Goal: Task Accomplishment & Management: Use online tool/utility

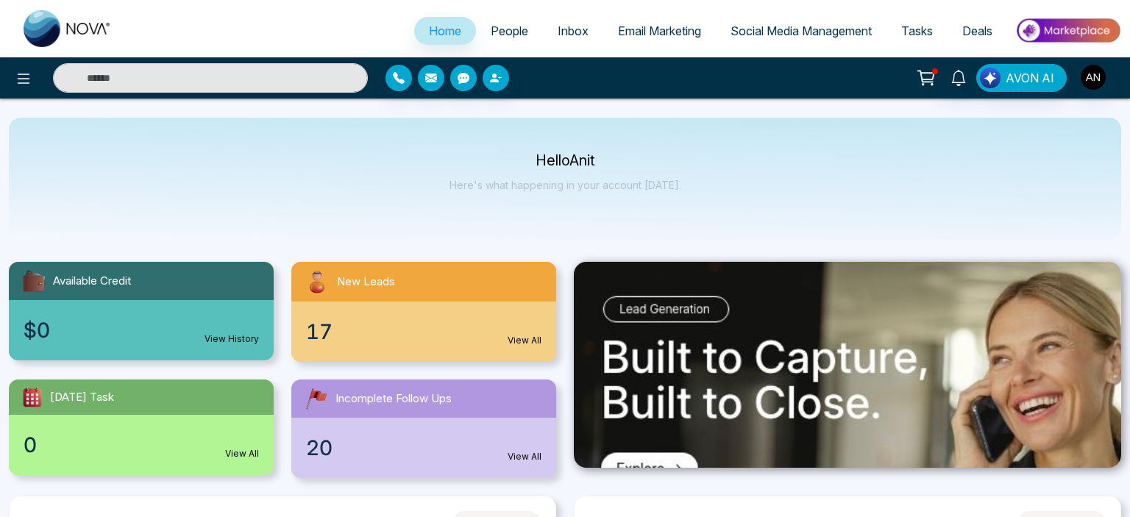
select select "*"
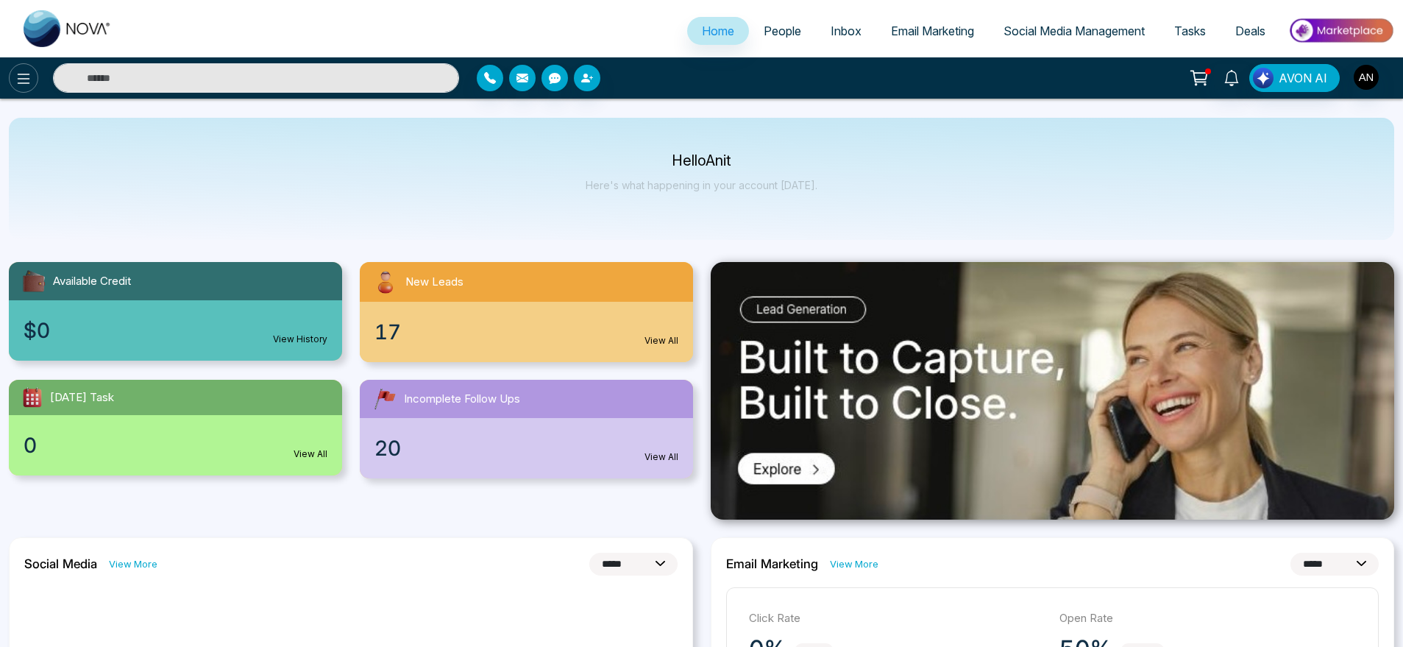
click at [22, 84] on icon at bounding box center [24, 79] width 18 height 18
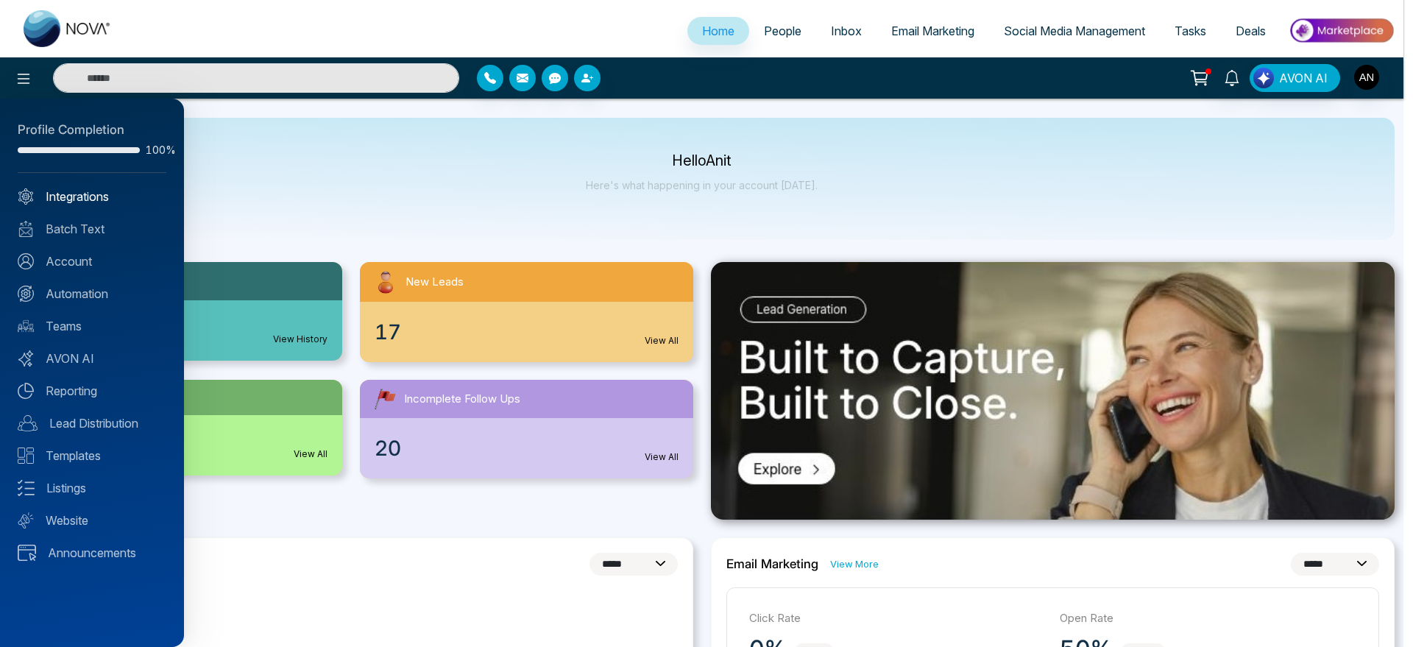
click at [90, 201] on link "Integrations" at bounding box center [92, 197] width 149 height 18
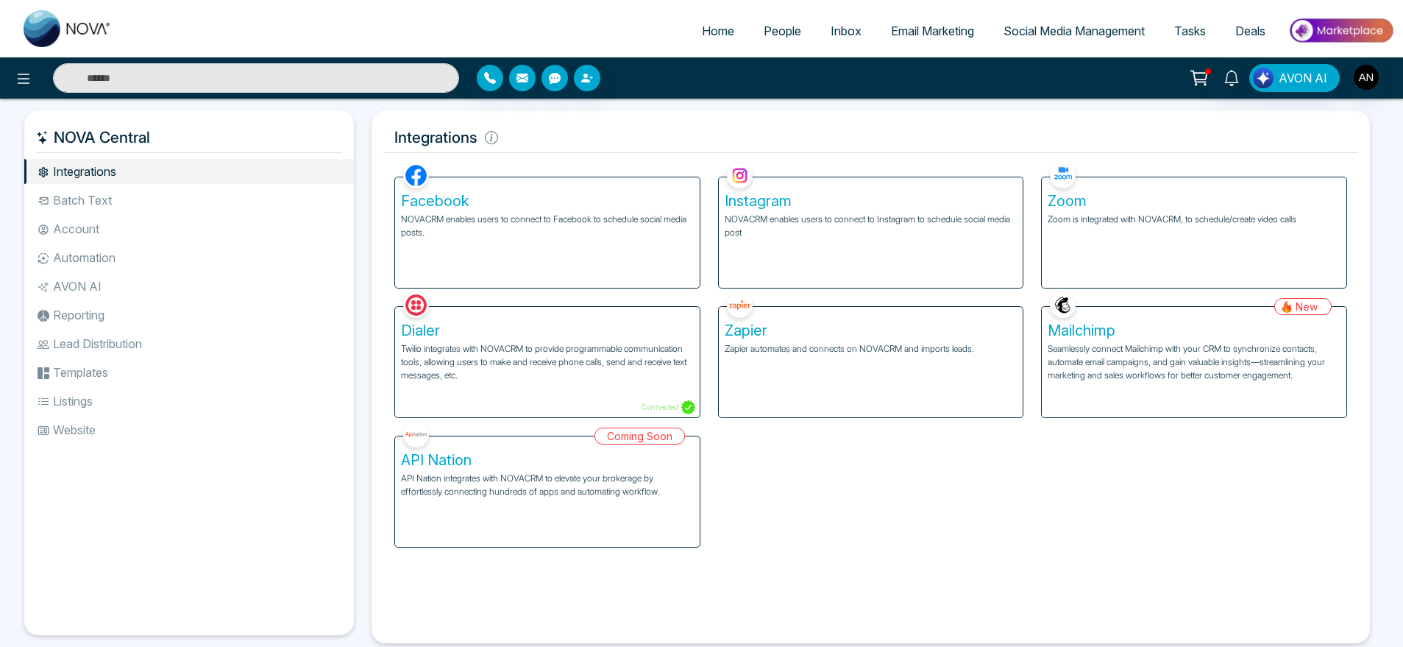
click at [625, 291] on div "Dialer Twilio integrates with NOVACRM to provide programmable communication too…" at bounding box center [547, 352] width 324 height 129
click at [687, 257] on div "Facebook NOVACRM enables users to connect to Facebook to schedule social media …" at bounding box center [547, 232] width 305 height 110
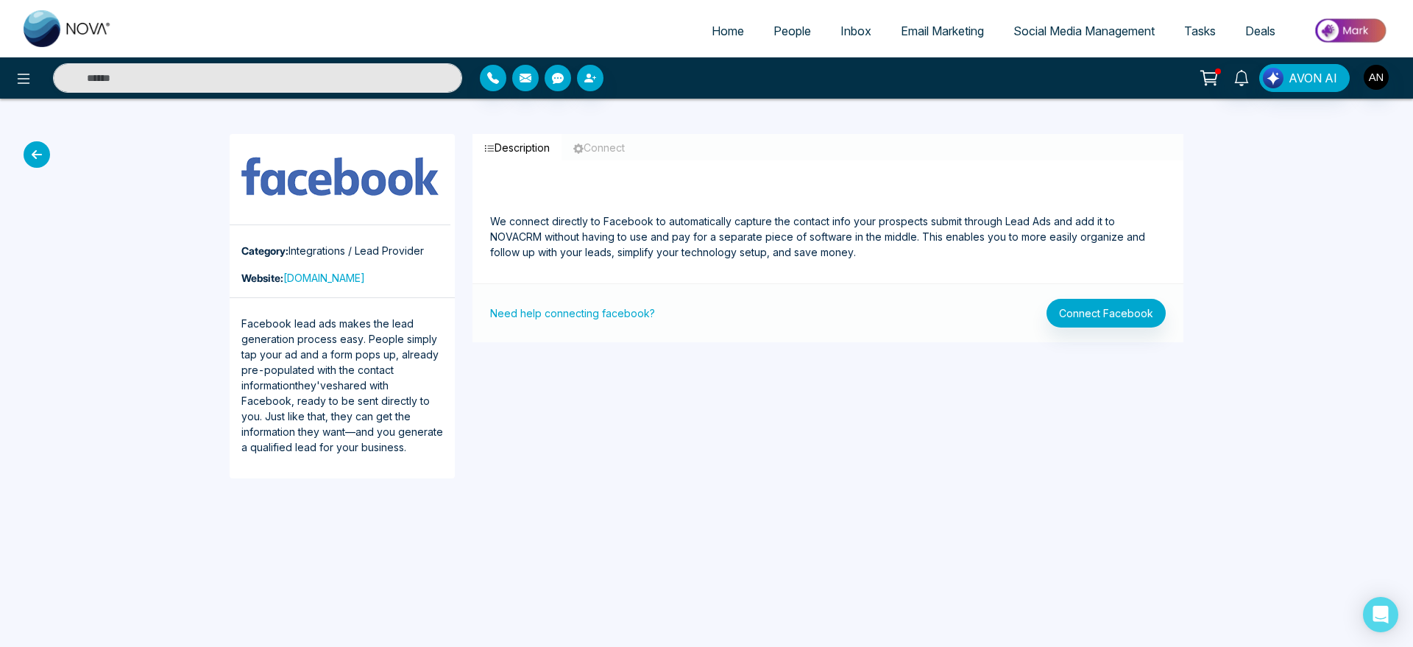
click at [728, 40] on link "Home" at bounding box center [728, 31] width 62 height 28
select select "*"
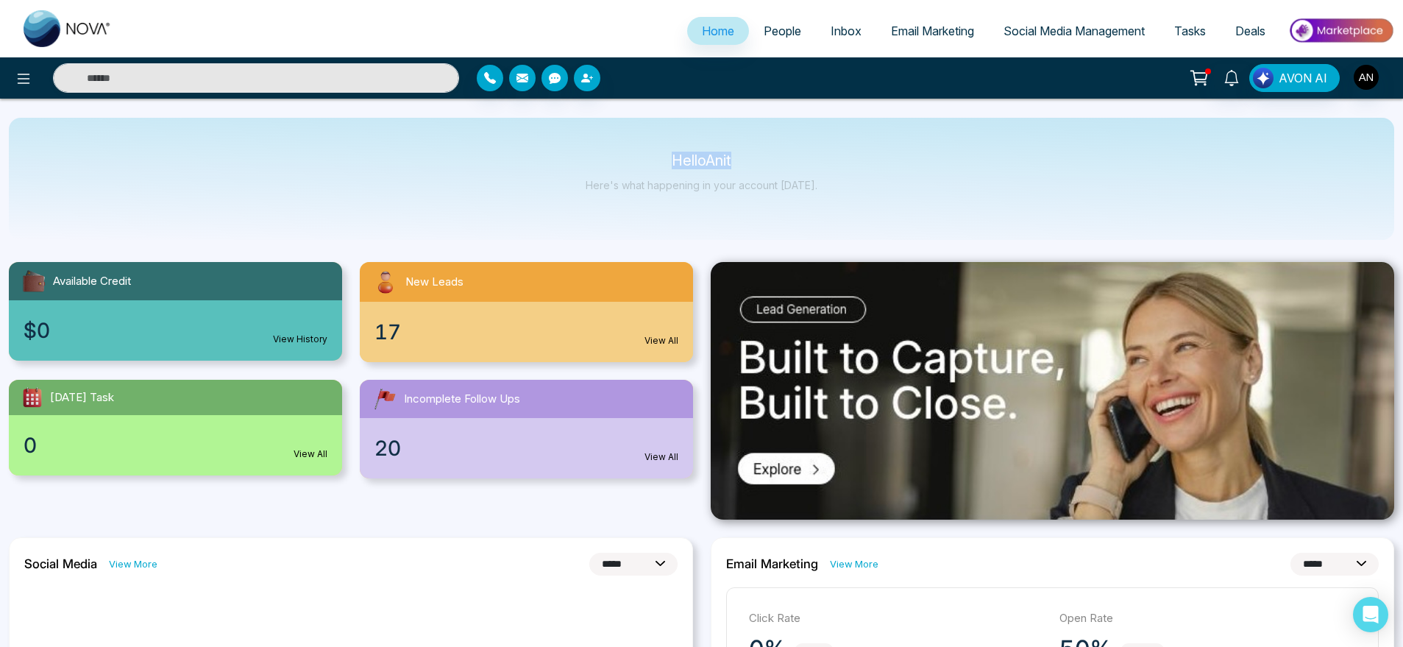
drag, startPoint x: 670, startPoint y: 140, endPoint x: 905, endPoint y: 187, distance: 239.4
click at [905, 187] on div "Hello Anit Here's what happening in your account [DATE]." at bounding box center [701, 179] width 1385 height 122
drag, startPoint x: 905, startPoint y: 187, endPoint x: 592, endPoint y: 133, distance: 317.2
click at [592, 133] on div "Hello Anit Here's what happening in your account [DATE]." at bounding box center [701, 179] width 1385 height 122
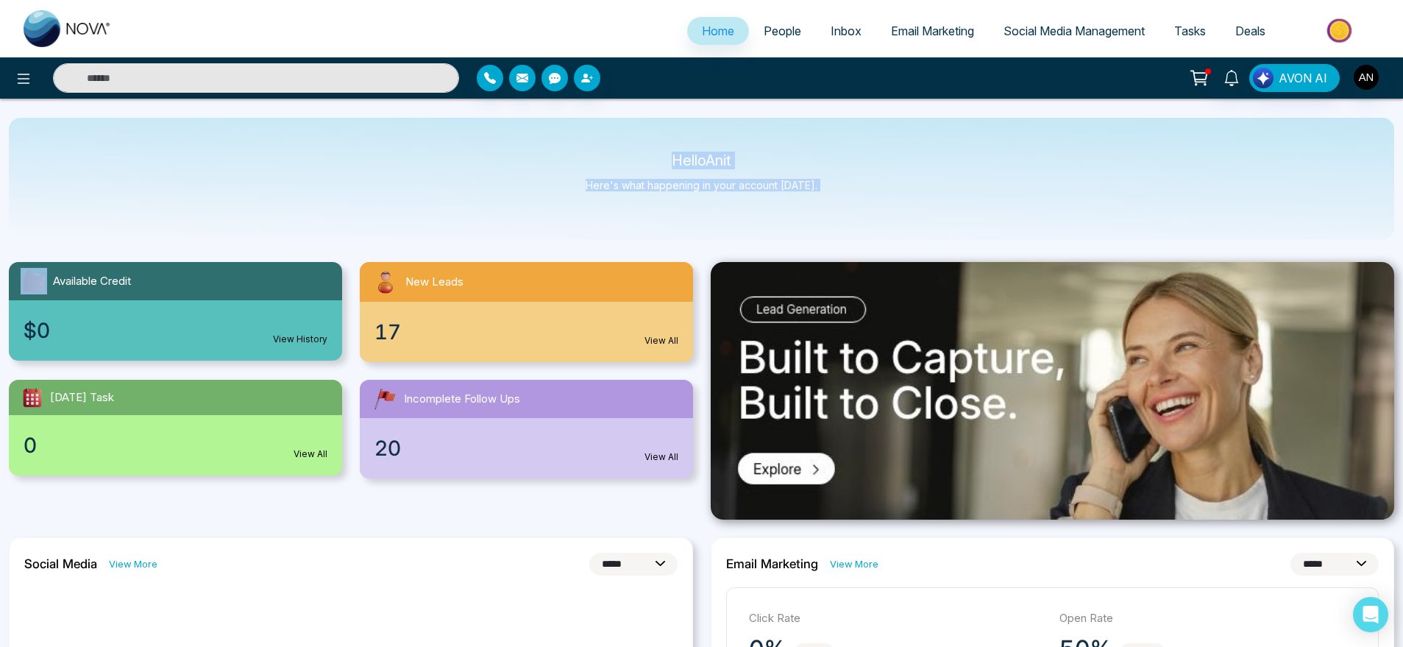
click at [592, 133] on div "Hello Anit Here's what happening in your account [DATE]." at bounding box center [701, 179] width 1385 height 122
drag, startPoint x: 592, startPoint y: 133, endPoint x: 833, endPoint y: 200, distance: 249.7
click at [833, 200] on div "Hello Anit Here's what happening in your account [DATE]." at bounding box center [701, 179] width 1385 height 122
drag, startPoint x: 833, startPoint y: 200, endPoint x: 606, endPoint y: 141, distance: 234.1
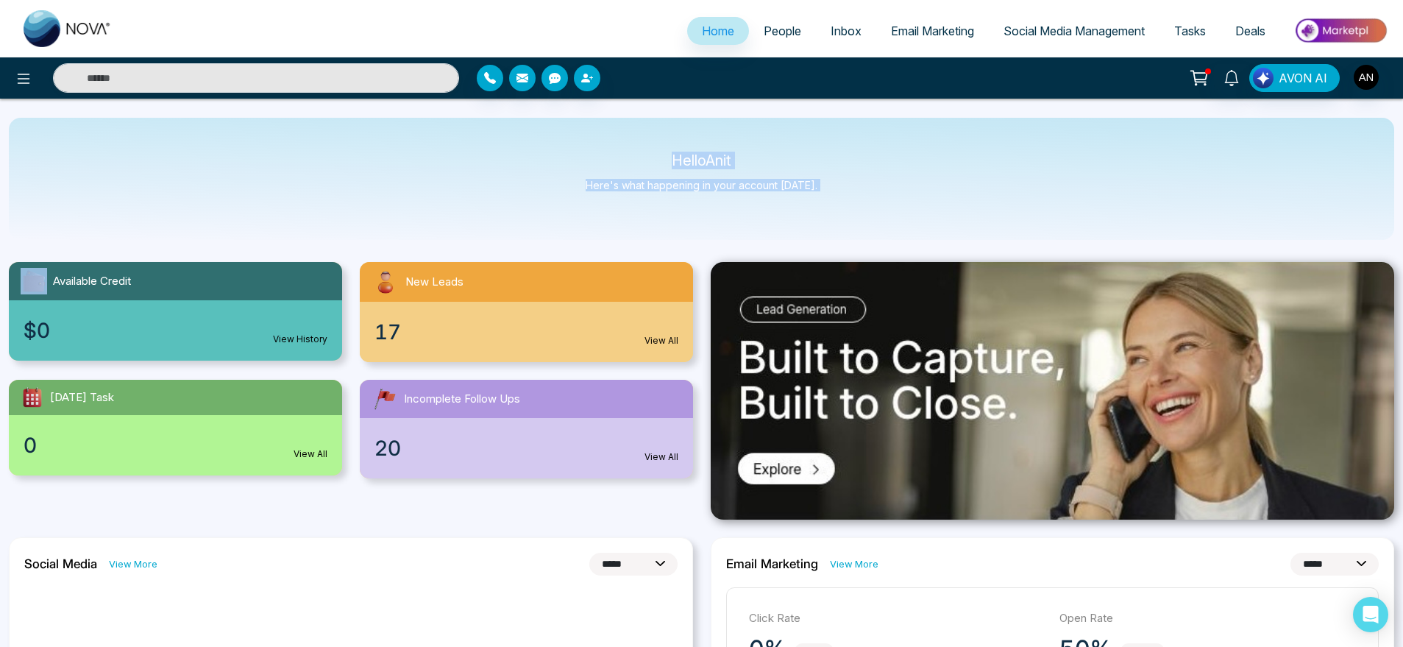
click at [606, 141] on div "Hello Anit Here's what happening in your account [DATE]." at bounding box center [701, 179] width 1385 height 122
drag, startPoint x: 664, startPoint y: 133, endPoint x: 844, endPoint y: 221, distance: 199.7
click at [844, 221] on div "Hello Anit Here's what happening in your account [DATE]." at bounding box center [701, 179] width 1385 height 122
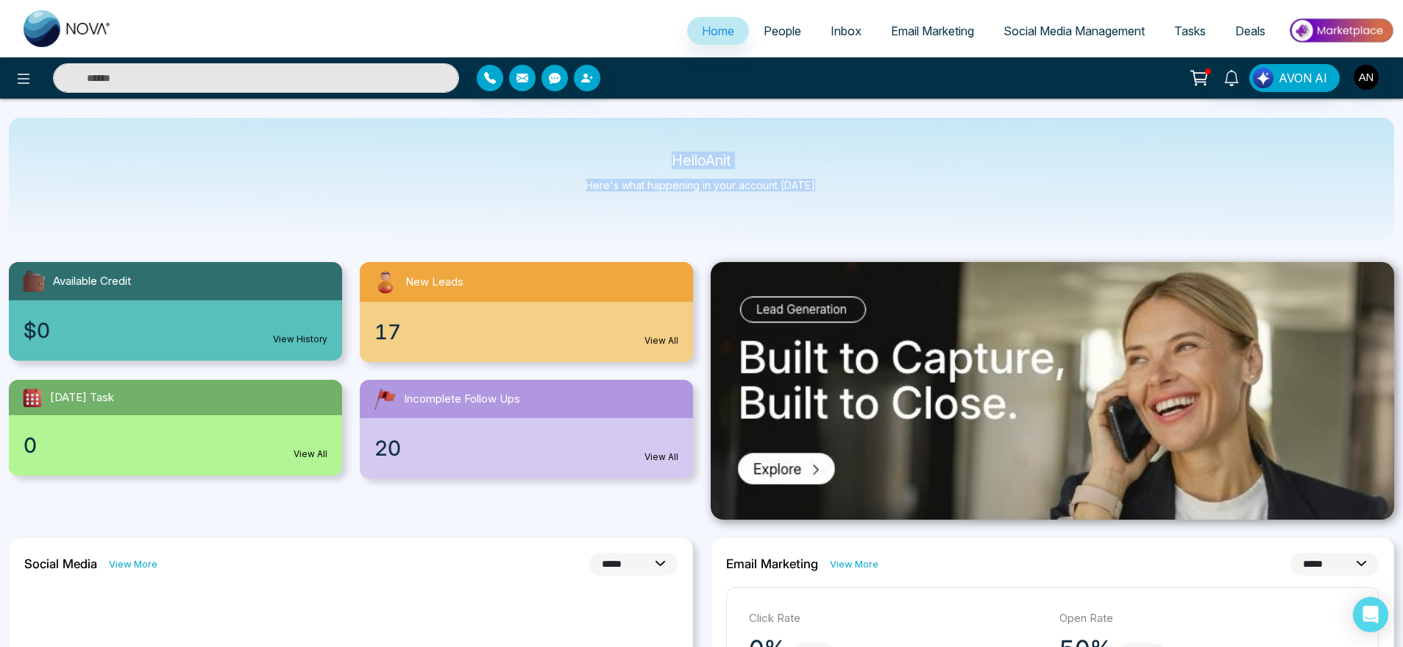
drag, startPoint x: 844, startPoint y: 221, endPoint x: 644, endPoint y: 160, distance: 208.3
click at [644, 160] on div "Hello Anit Here's what happening in your account [DATE]." at bounding box center [701, 179] width 1385 height 122
click at [644, 160] on p "Hello Anit" at bounding box center [702, 160] width 232 height 13
drag, startPoint x: 658, startPoint y: 157, endPoint x: 895, endPoint y: 206, distance: 242.0
click at [895, 206] on div "Hello Anit Here's what happening in your account [DATE]." at bounding box center [701, 179] width 1385 height 122
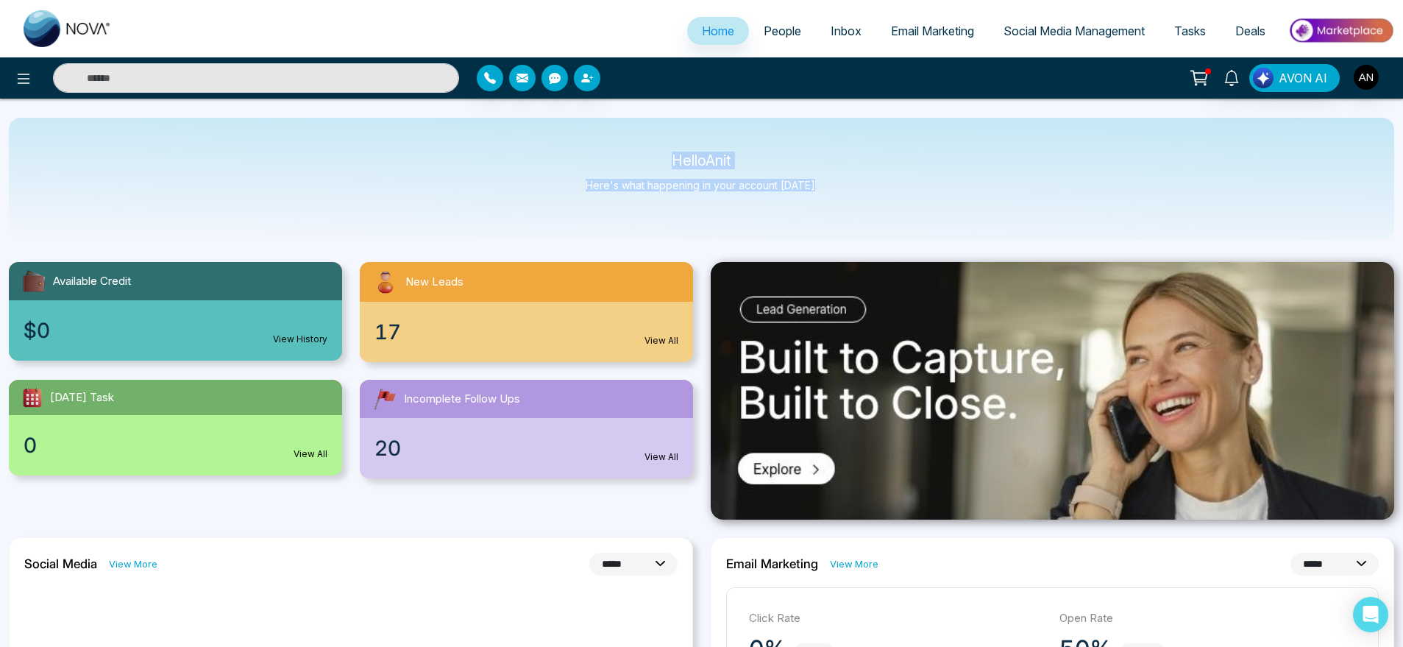
click at [895, 206] on div "Hello Anit Here's what happening in your account [DATE]." at bounding box center [701, 179] width 1385 height 122
drag, startPoint x: 895, startPoint y: 206, endPoint x: 578, endPoint y: 137, distance: 325.3
click at [578, 137] on div "Hello Anit Here's what happening in your account [DATE]." at bounding box center [701, 179] width 1385 height 122
click at [18, 61] on div "AVON AI" at bounding box center [701, 77] width 1403 height 41
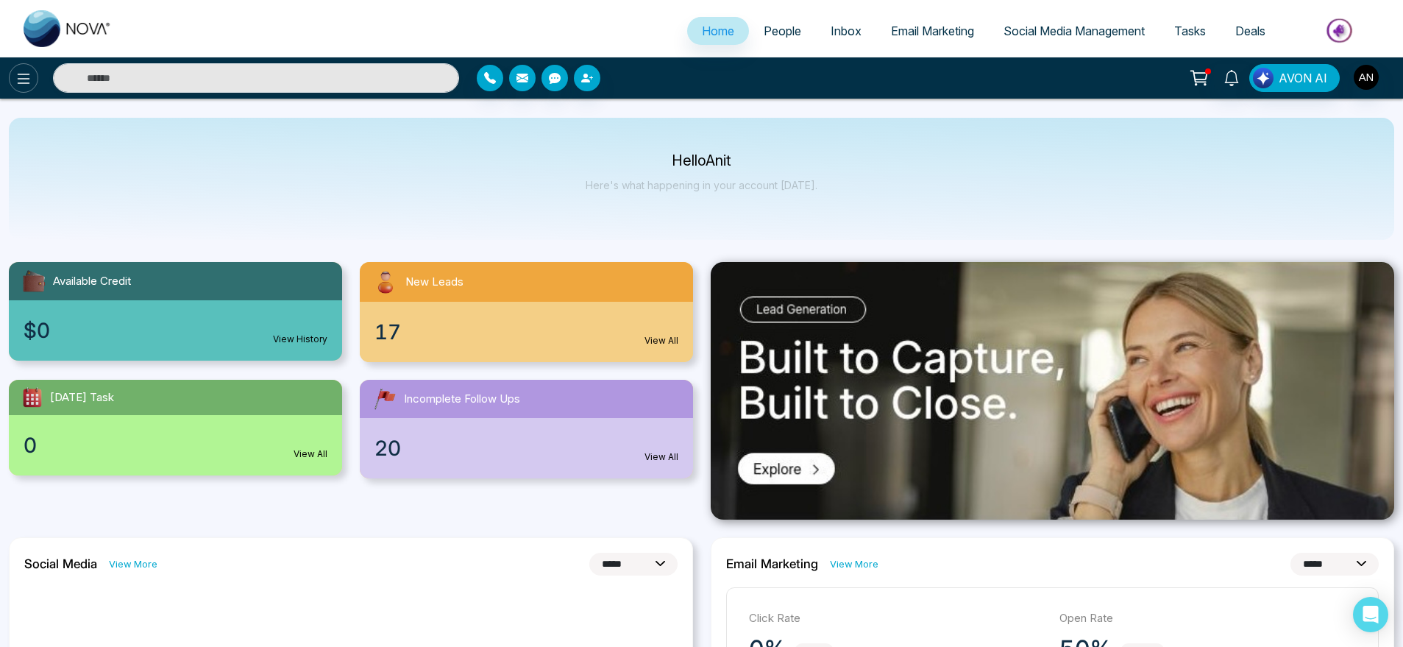
click at [26, 77] on icon at bounding box center [24, 79] width 18 height 18
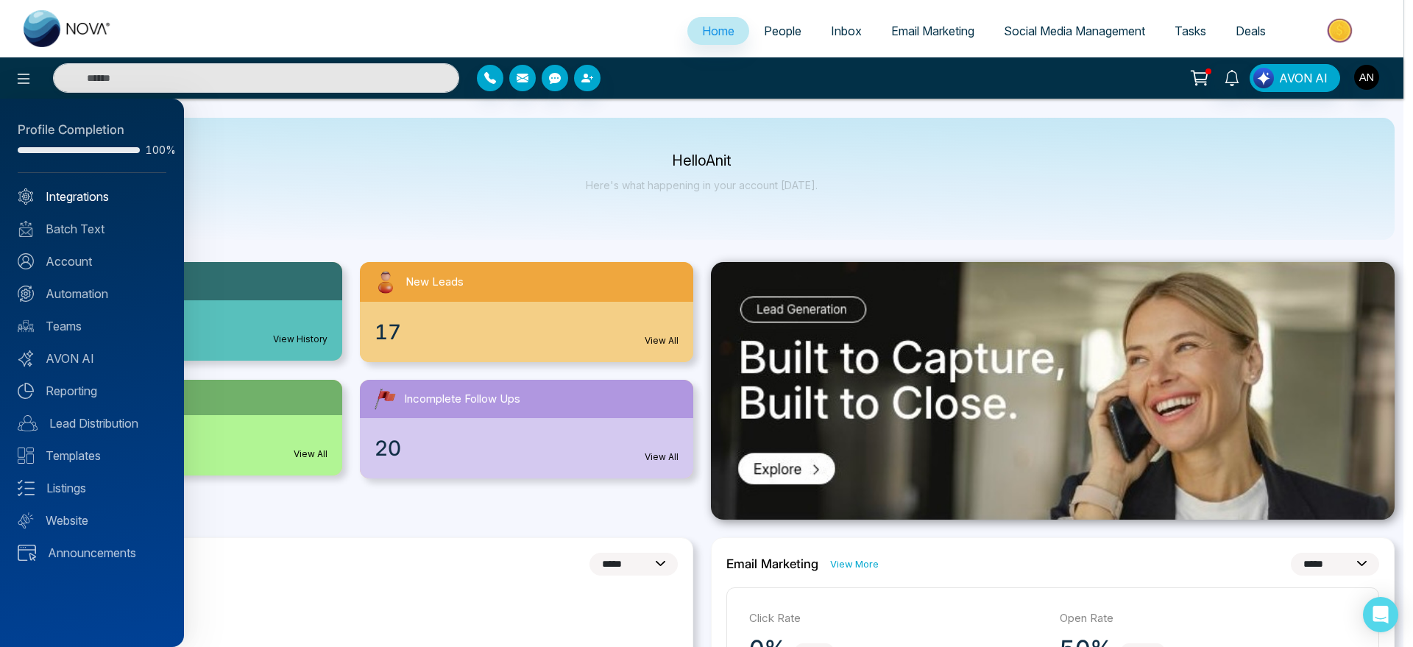
click at [88, 201] on link "Integrations" at bounding box center [92, 197] width 149 height 18
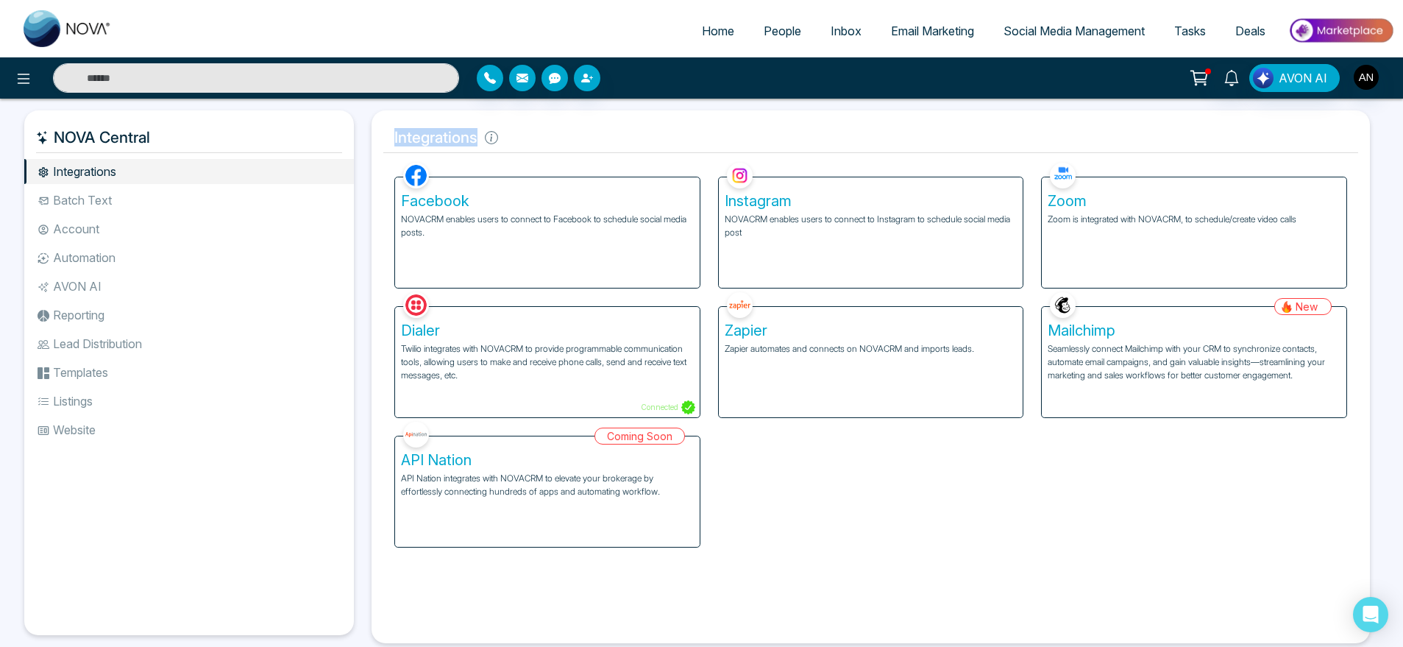
drag, startPoint x: 383, startPoint y: 134, endPoint x: 618, endPoint y: 143, distance: 235.6
click at [618, 143] on div "Integrations Facebook NOVACRM enables users to connect to Facebook to schedule …" at bounding box center [871, 376] width 998 height 533
click at [618, 143] on h5 "Integrations" at bounding box center [870, 137] width 975 height 31
drag, startPoint x: 618, startPoint y: 143, endPoint x: 380, endPoint y: 131, distance: 237.9
click at [380, 131] on div "Integrations Facebook NOVACRM enables users to connect to Facebook to schedule …" at bounding box center [871, 376] width 998 height 533
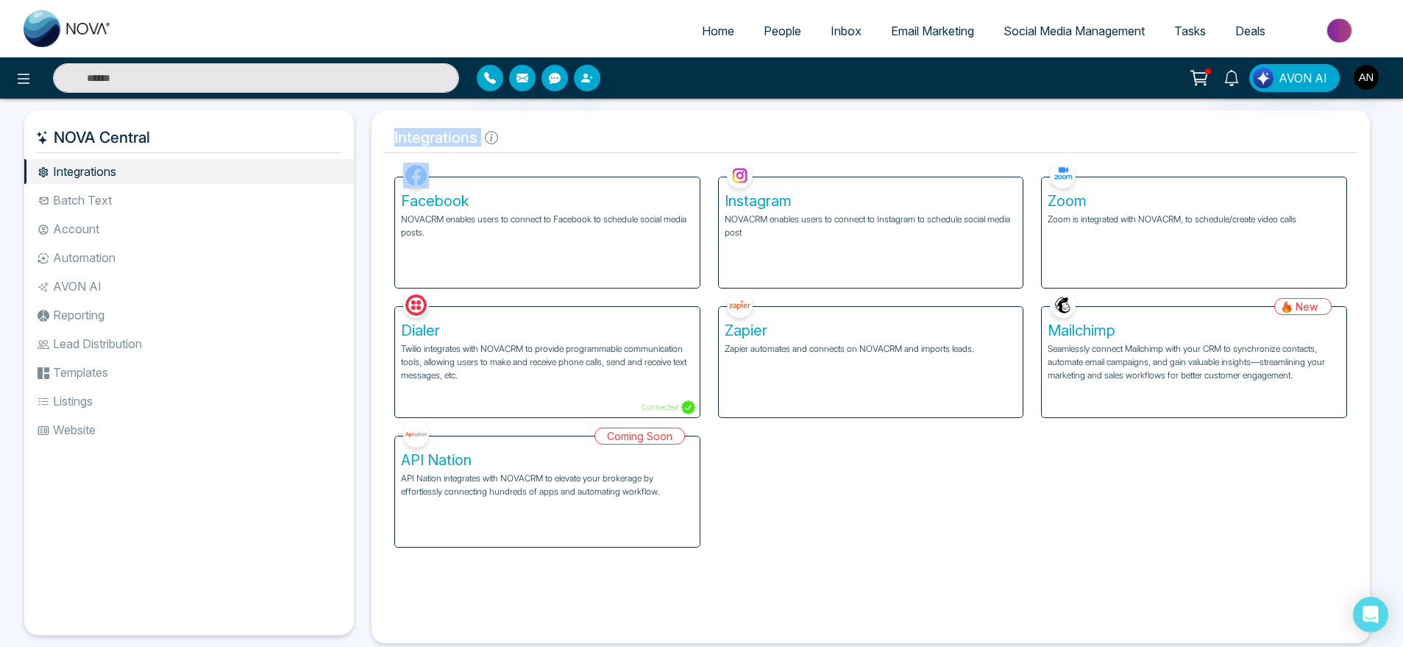
click at [516, 135] on h5 "Integrations" at bounding box center [870, 137] width 975 height 31
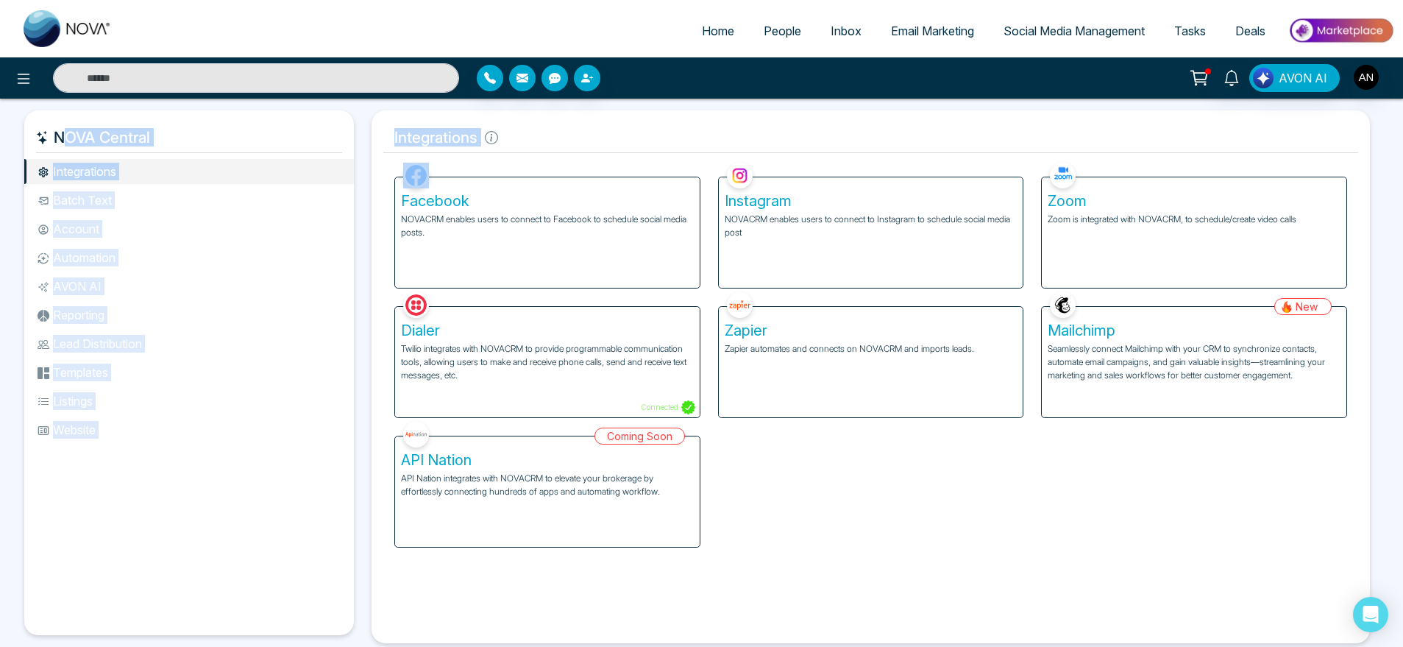
drag, startPoint x: 516, startPoint y: 135, endPoint x: 343, endPoint y: 135, distance: 172.9
click at [343, 135] on div "NOVA Central Integrations Batch Text Account Automation AVON AI Reporting Lead …" at bounding box center [701, 376] width 1354 height 533
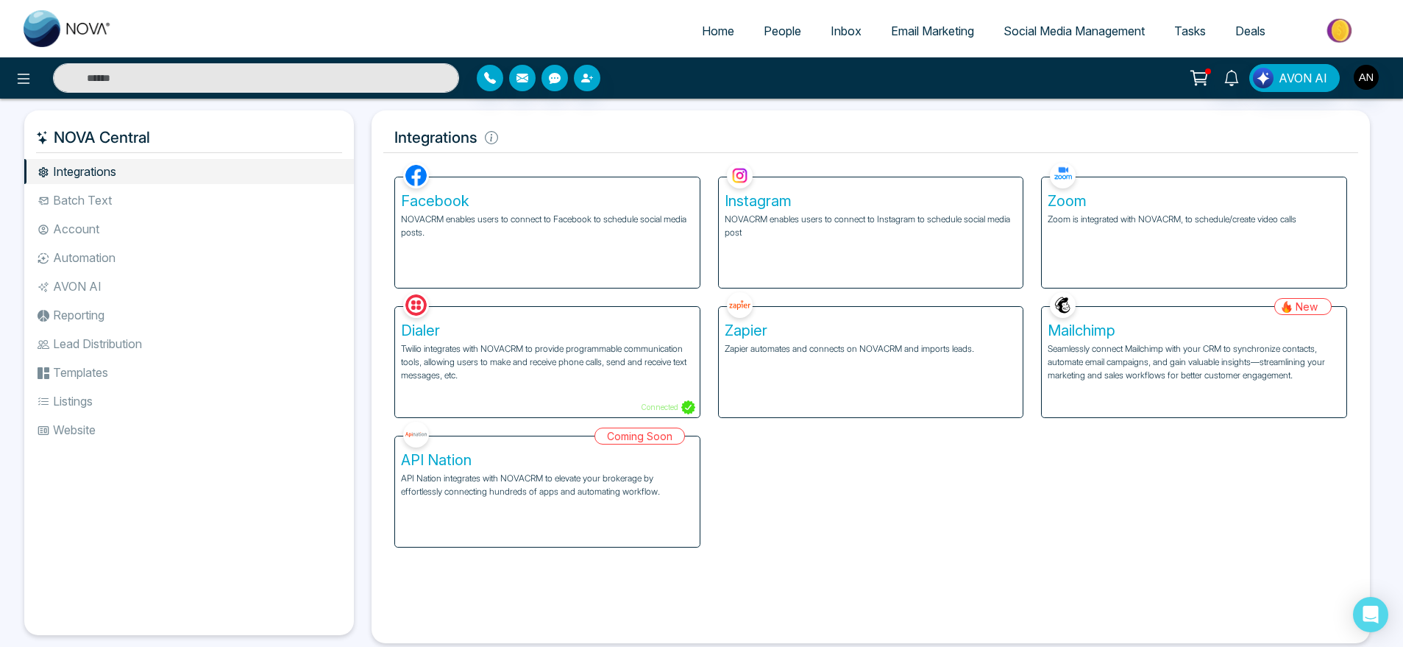
click at [343, 135] on div "NOVA Central" at bounding box center [189, 137] width 330 height 31
click at [519, 116] on div "Integrations Facebook NOVACRM enables users to connect to Facebook to schedule …" at bounding box center [871, 376] width 998 height 533
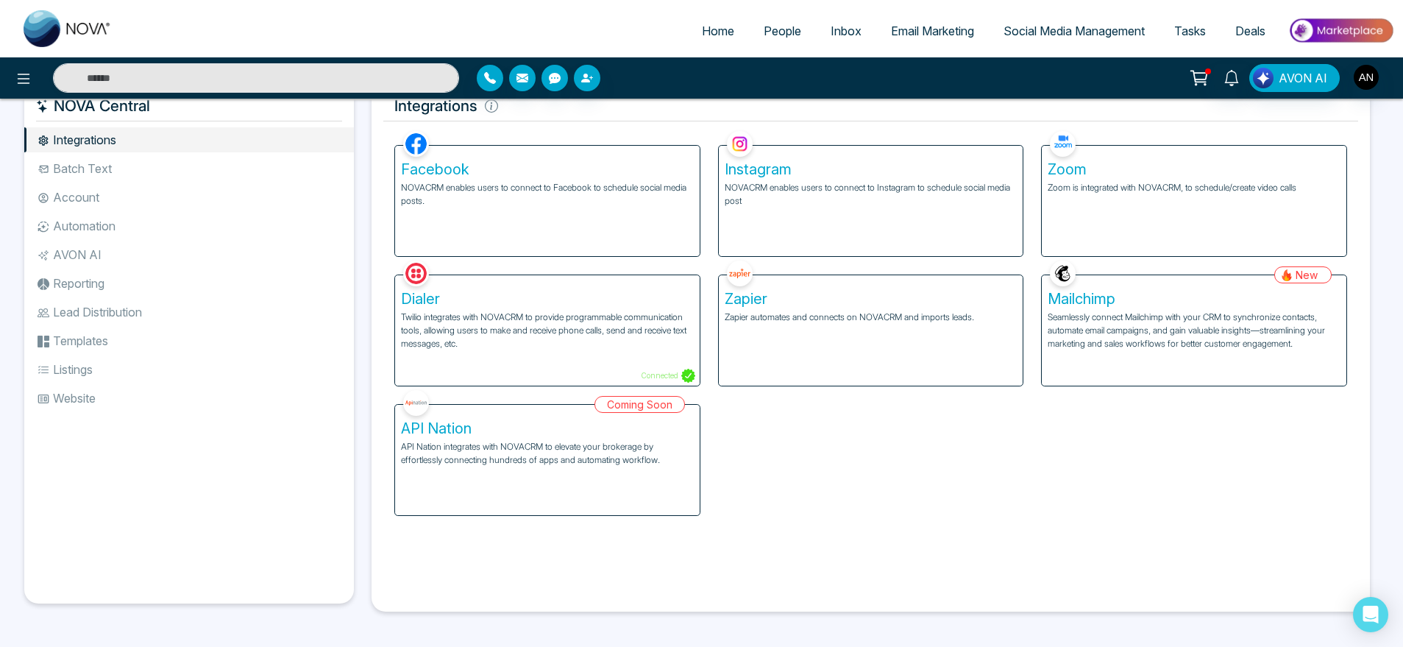
click at [547, 217] on div "Facebook NOVACRM enables users to connect to Facebook to schedule social media …" at bounding box center [547, 201] width 305 height 110
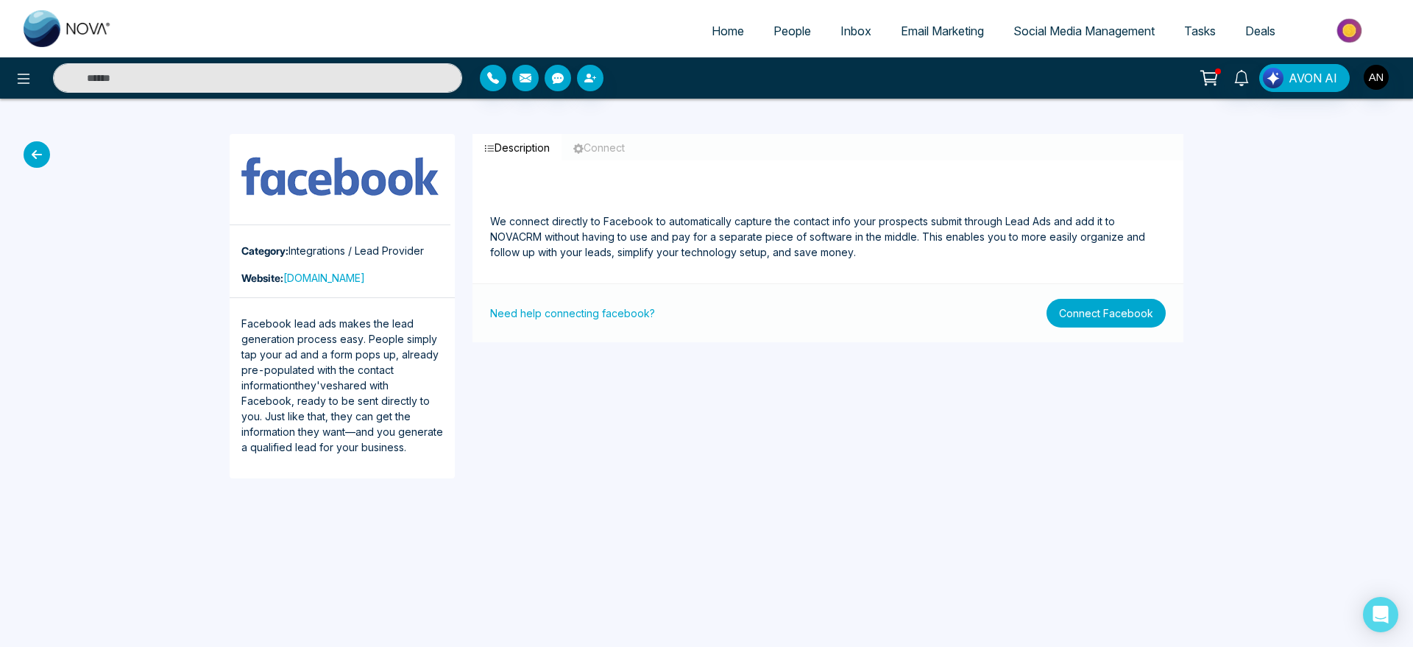
click at [1084, 304] on button "Connect Facebook" at bounding box center [1105, 313] width 119 height 29
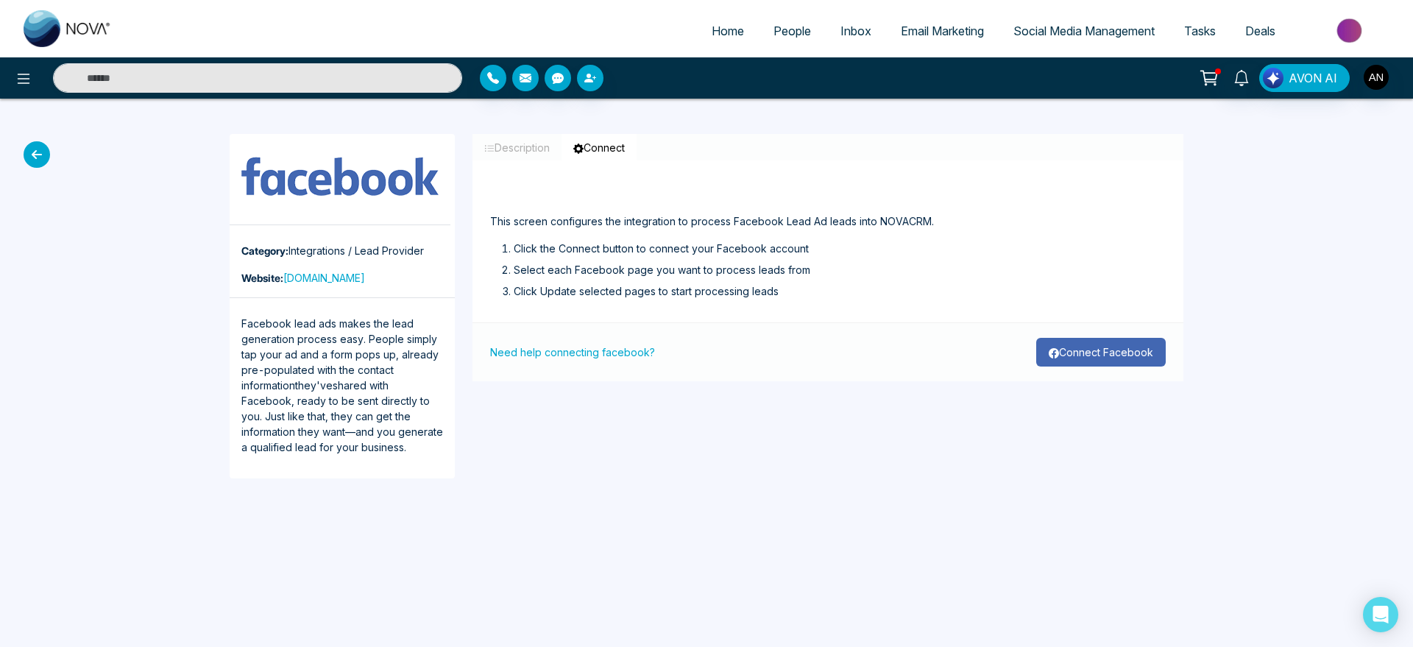
click at [1104, 365] on button "Connect Facebook" at bounding box center [1100, 352] width 129 height 29
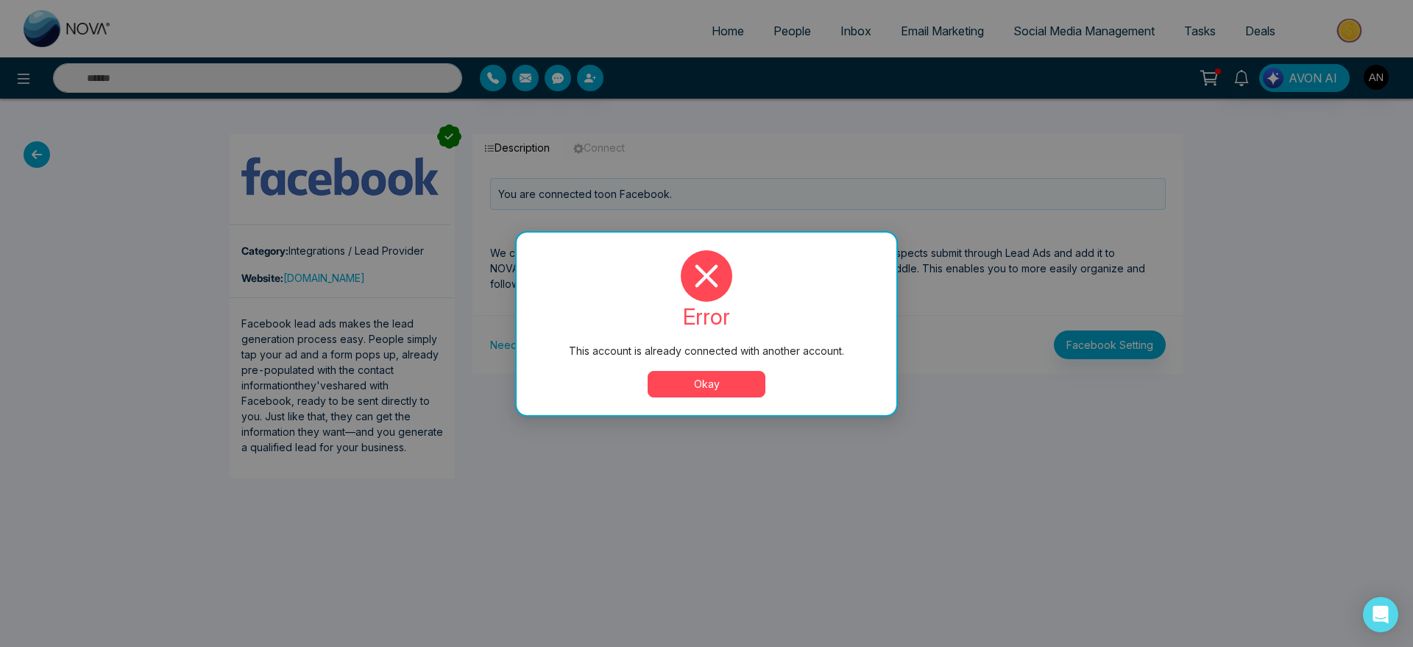
click at [748, 378] on button "Okay" at bounding box center [706, 384] width 118 height 26
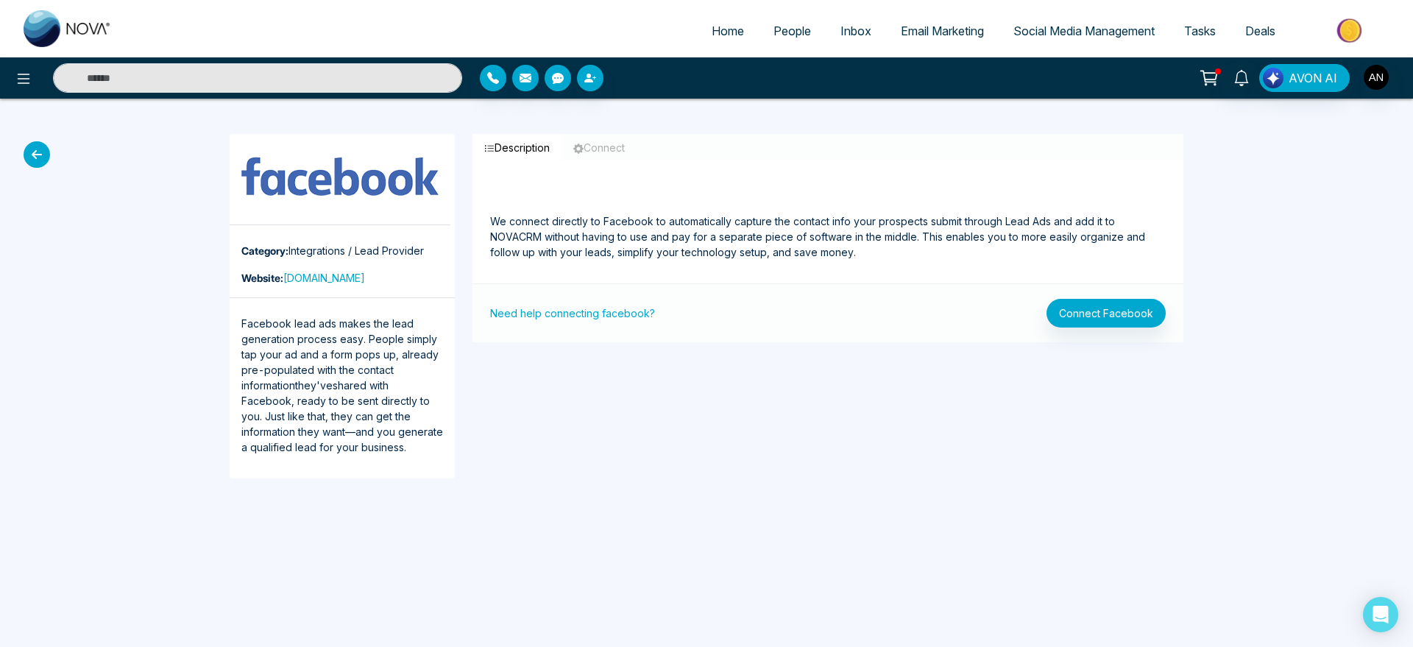
click at [27, 144] on icon at bounding box center [37, 154] width 26 height 26
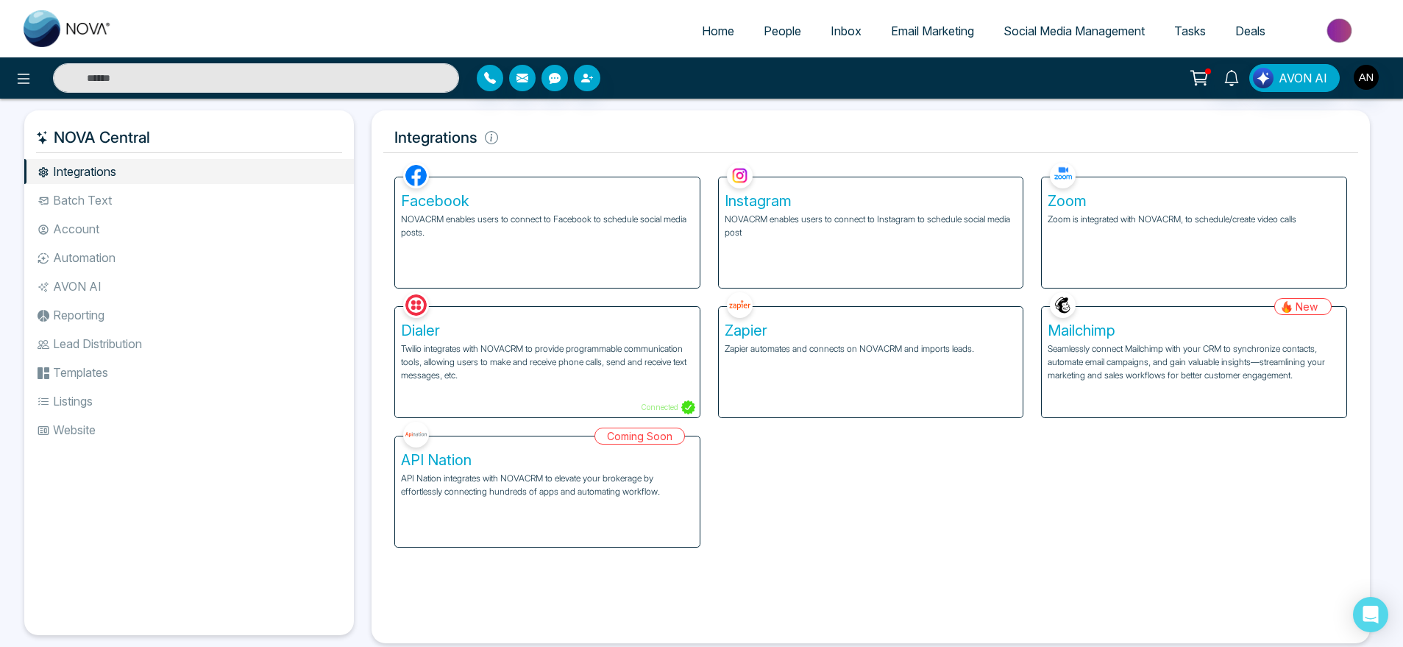
click at [700, 42] on link "Home" at bounding box center [718, 31] width 62 height 28
select select "*"
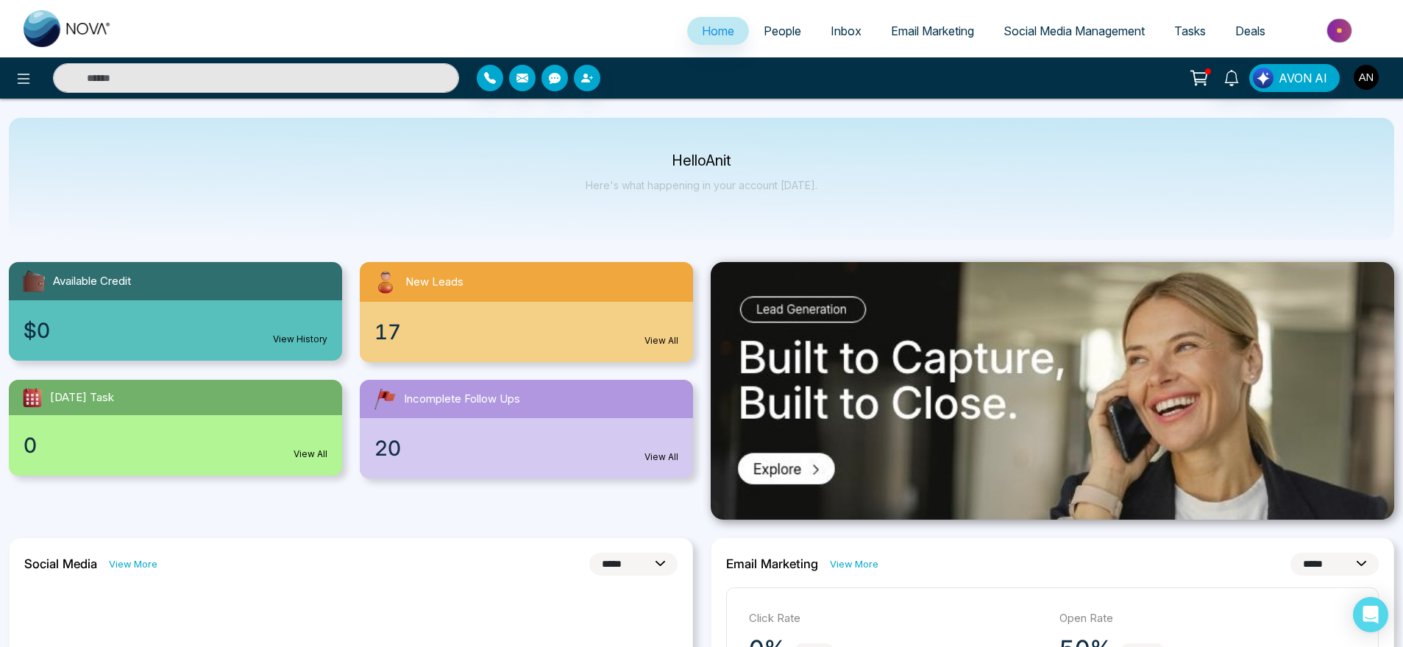
click at [1129, 82] on img "button" at bounding box center [1366, 77] width 25 height 25
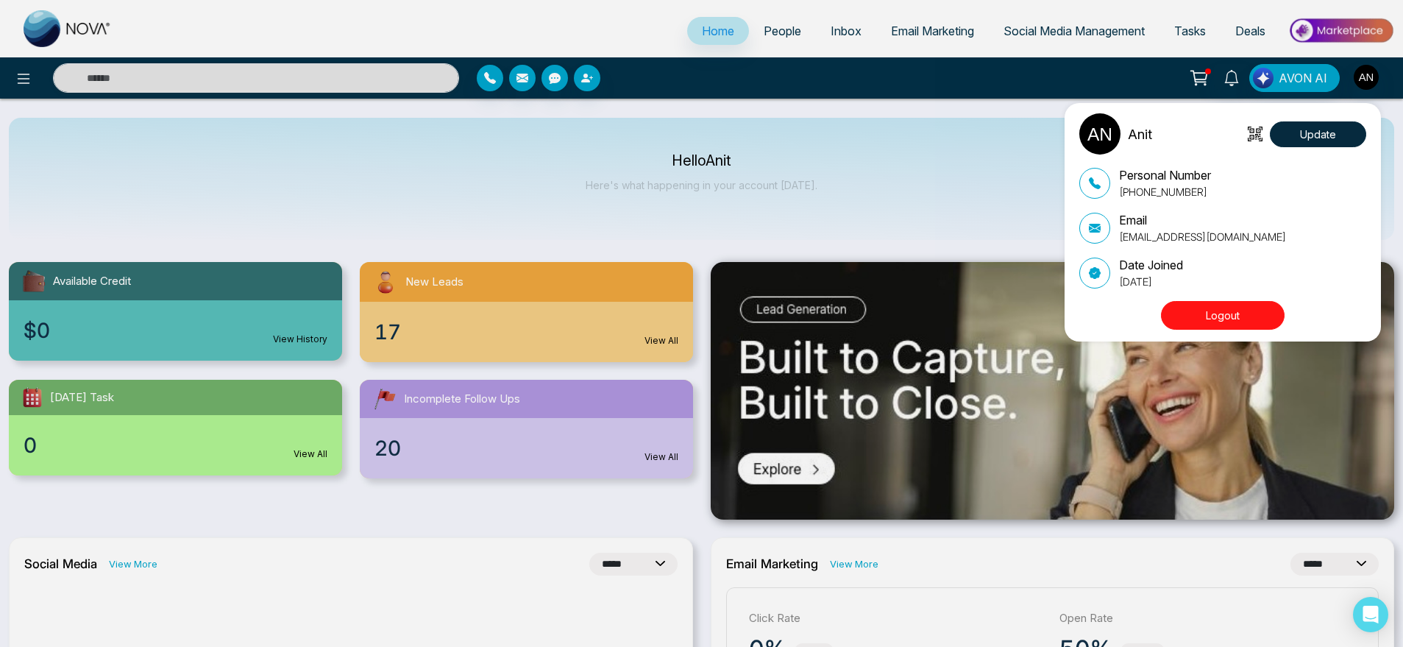
click at [900, 183] on div "Anit Update Personal Number [PHONE_NUMBER] Email [EMAIL_ADDRESS][DOMAIN_NAME] D…" at bounding box center [701, 323] width 1403 height 647
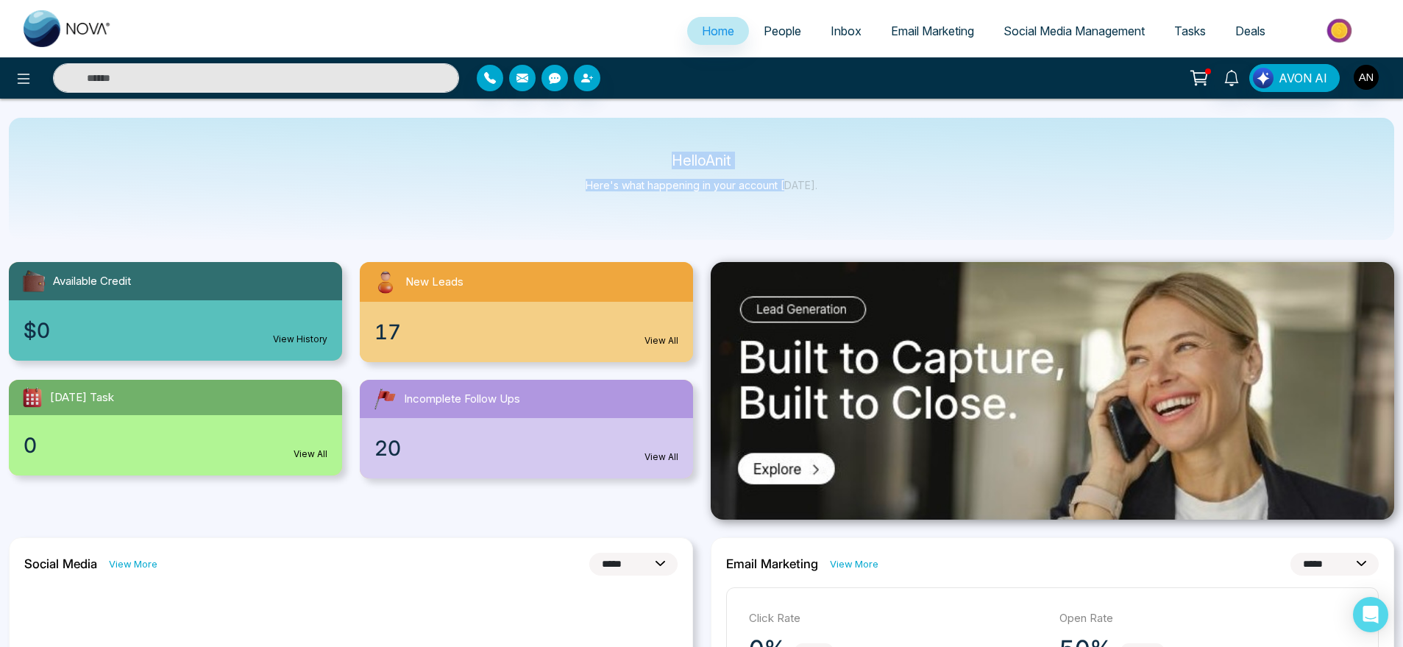
drag, startPoint x: 663, startPoint y: 152, endPoint x: 818, endPoint y: 213, distance: 166.5
click at [818, 213] on div "Hello Anit Here's what happening in your account [DATE]." at bounding box center [701, 179] width 1385 height 122
drag, startPoint x: 818, startPoint y: 213, endPoint x: 675, endPoint y: 157, distance: 153.7
click at [675, 157] on div "Hello Anit Here's what happening in your account [DATE]." at bounding box center [701, 179] width 1385 height 122
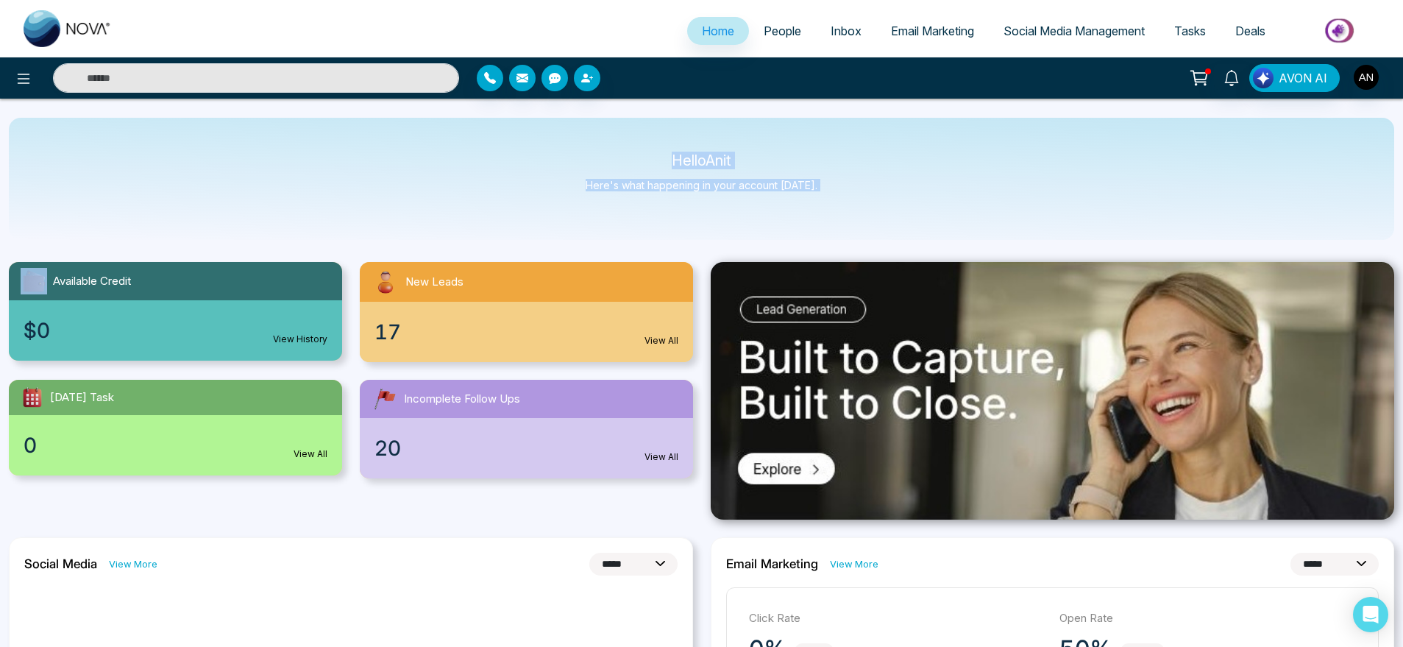
click at [675, 157] on p "Hello Anit" at bounding box center [702, 160] width 232 height 13
drag, startPoint x: 675, startPoint y: 157, endPoint x: 939, endPoint y: 224, distance: 272.5
click at [939, 224] on div "Hello Anit Here's what happening in your account [DATE]." at bounding box center [701, 179] width 1385 height 122
drag, startPoint x: 657, startPoint y: 150, endPoint x: 927, endPoint y: 221, distance: 279.3
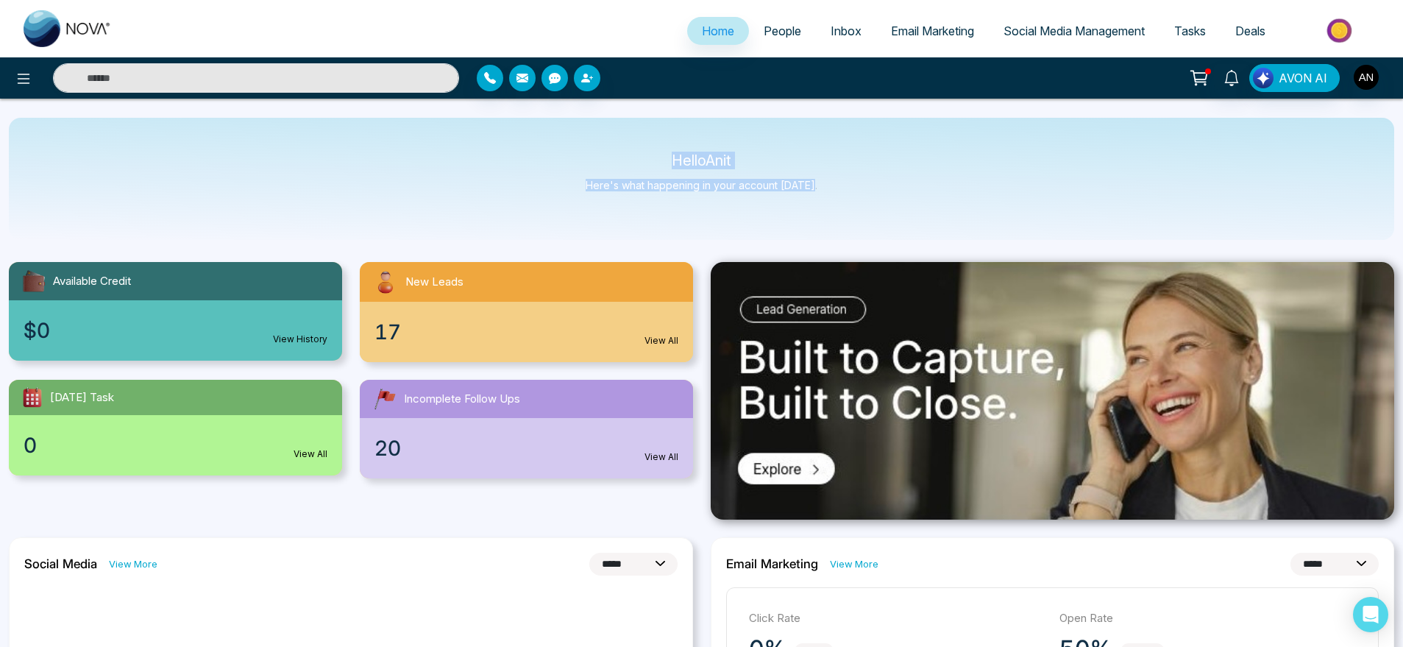
click at [927, 221] on div "Hello Anit Here's what happening in your account [DATE]." at bounding box center [701, 179] width 1385 height 122
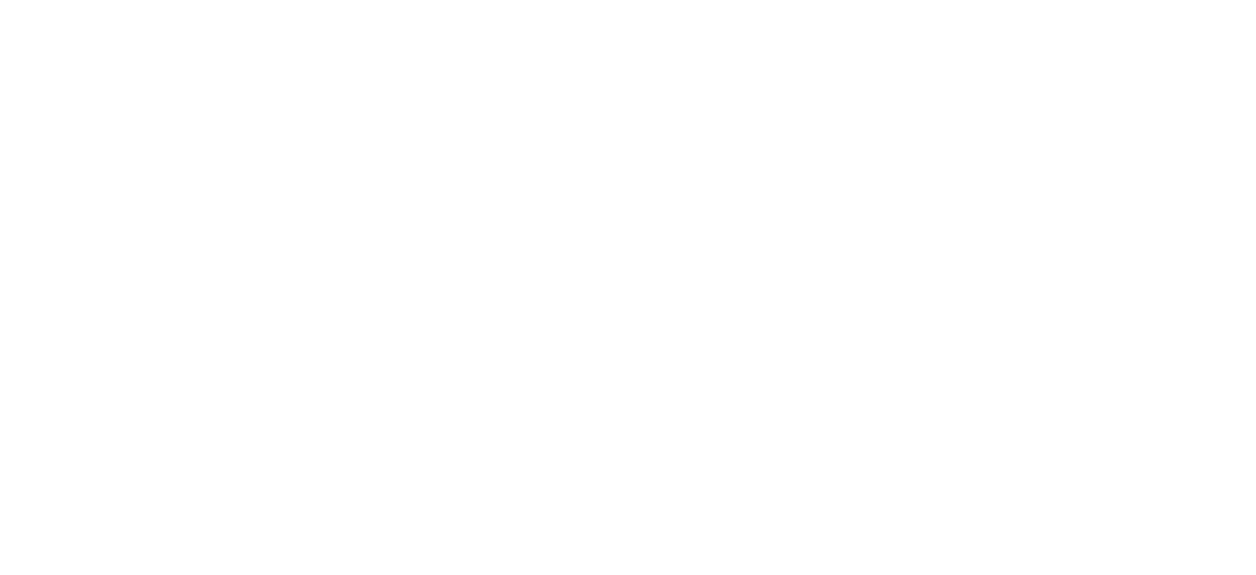
select select "*"
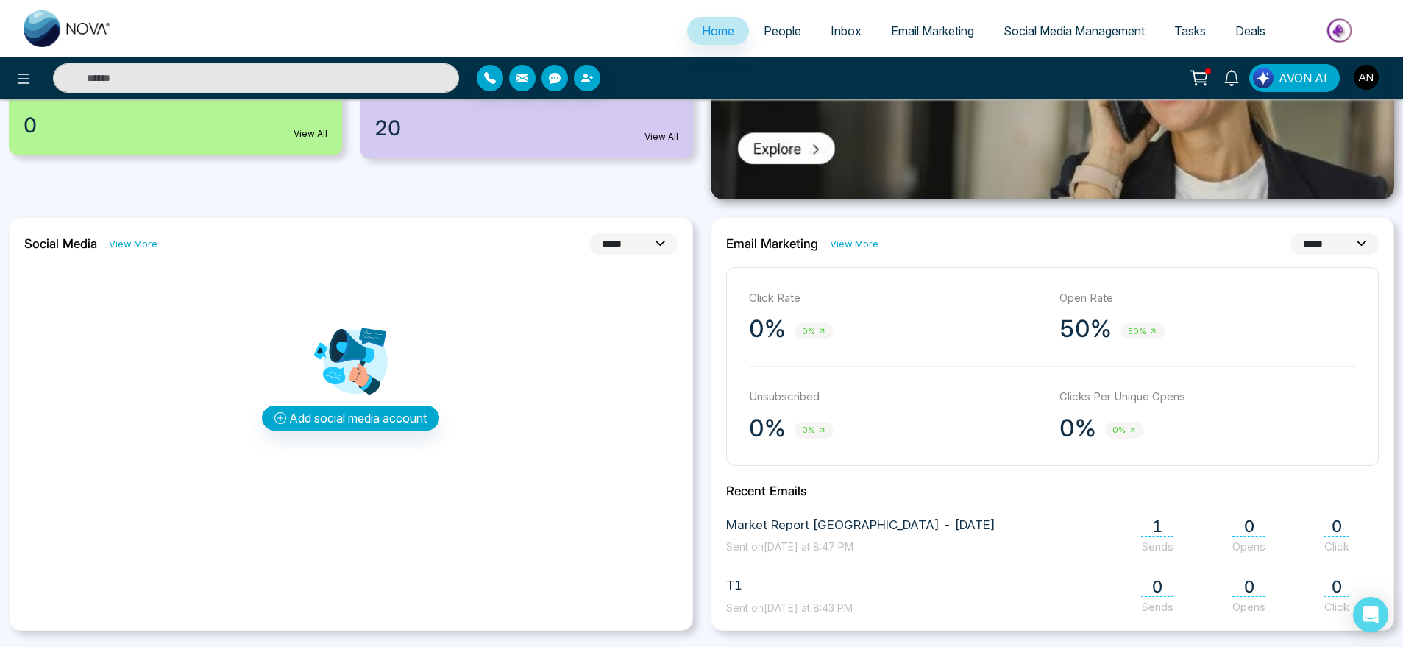
scroll to position [321, 0]
